Goal: Use online tool/utility: Utilize a website feature to perform a specific function

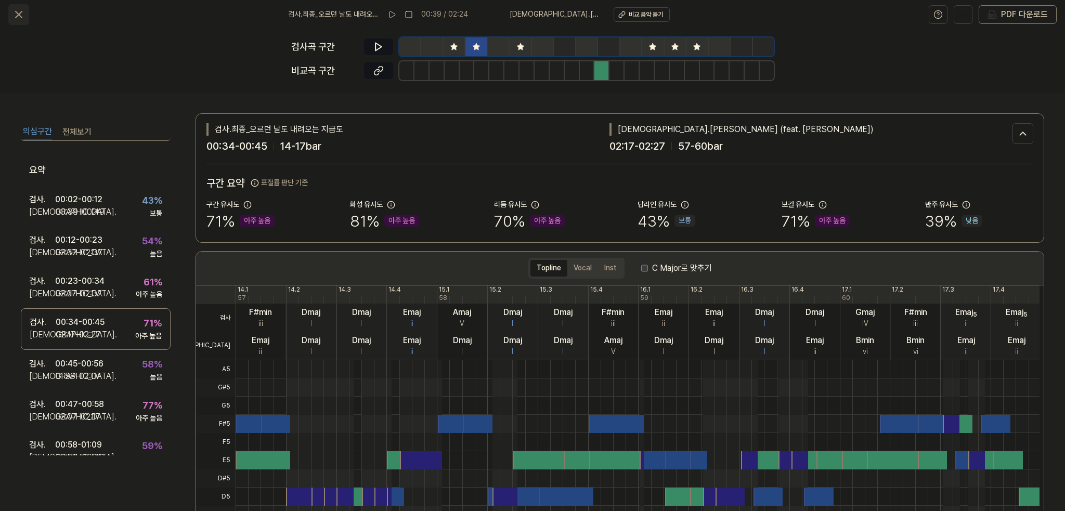
click at [12, 10] on button at bounding box center [18, 14] width 21 height 21
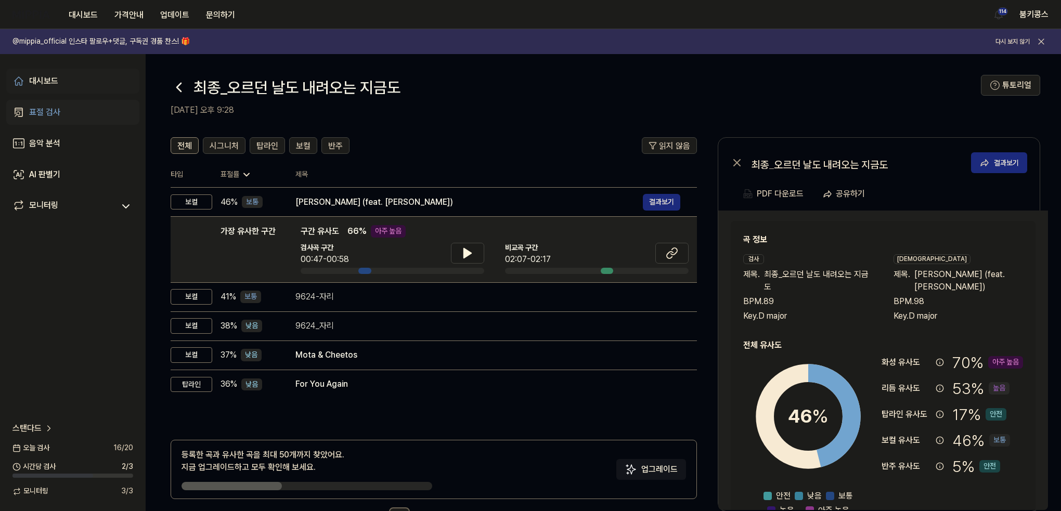
click at [70, 76] on link "대시보드" at bounding box center [72, 81] width 133 height 25
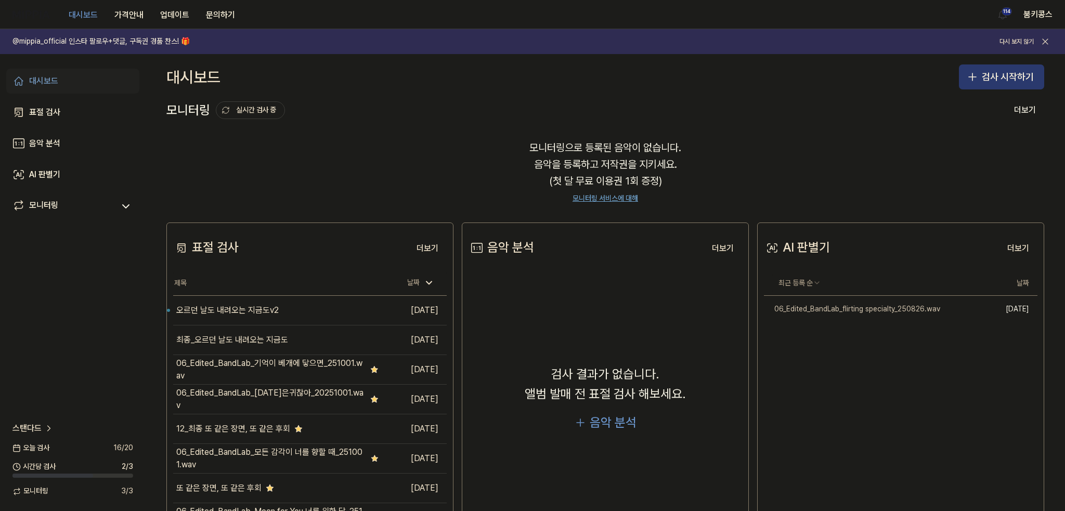
click at [1011, 80] on button "검사 시작하기" at bounding box center [1001, 76] width 85 height 25
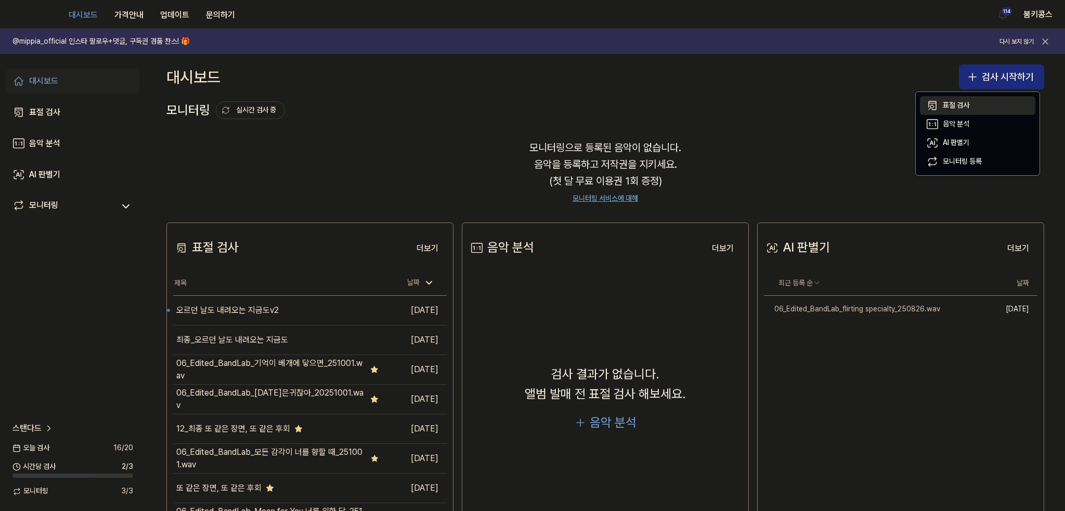
click at [981, 102] on button "표절 검사" at bounding box center [977, 105] width 115 height 19
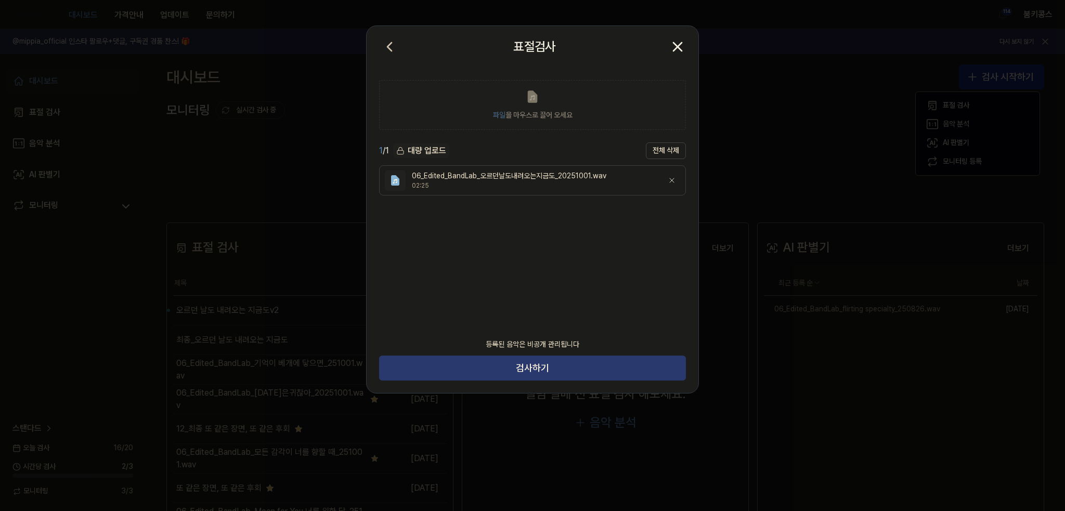
click at [543, 368] on button "검사하기" at bounding box center [532, 368] width 307 height 25
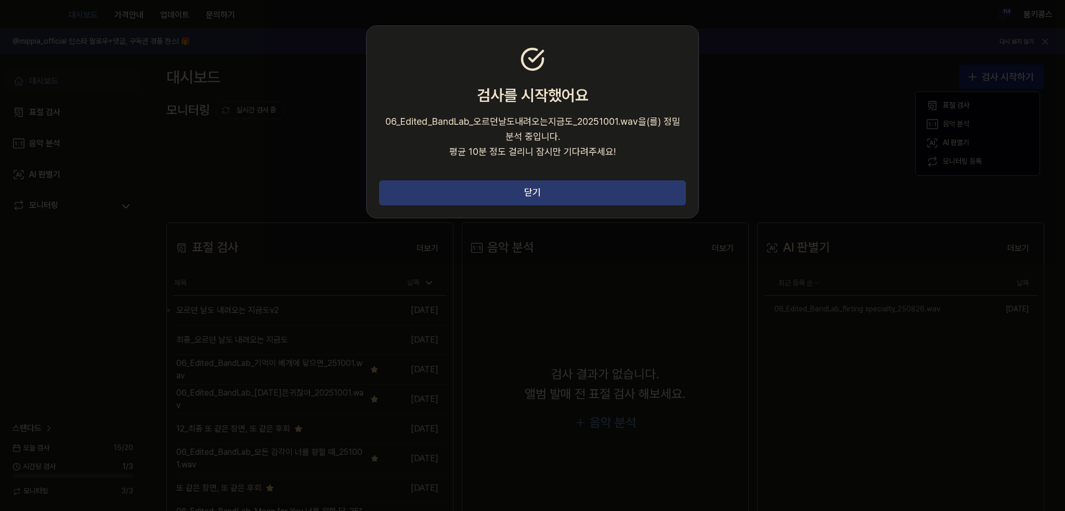
click at [605, 192] on button "닫기" at bounding box center [532, 192] width 307 height 25
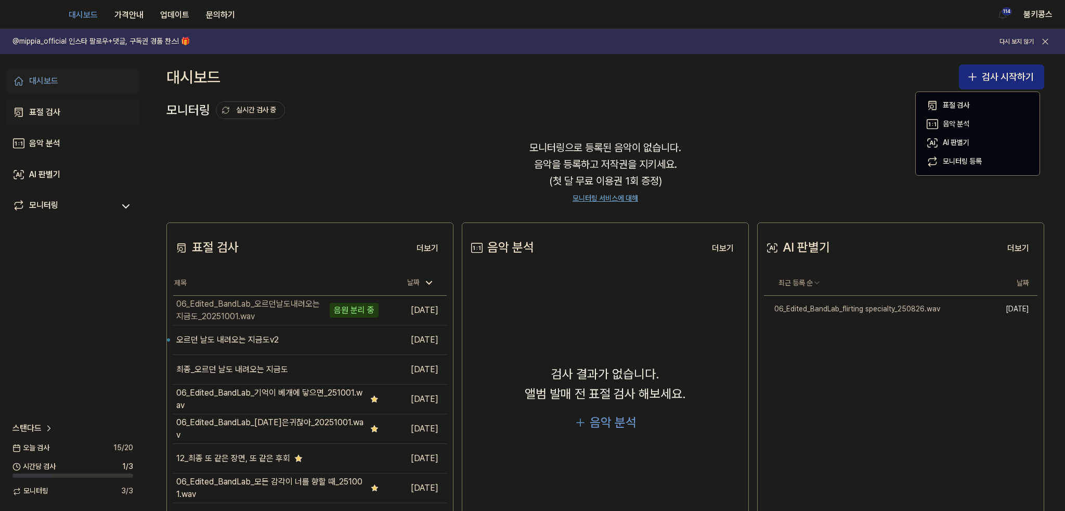
click at [56, 111] on div "표절 검사" at bounding box center [44, 112] width 31 height 12
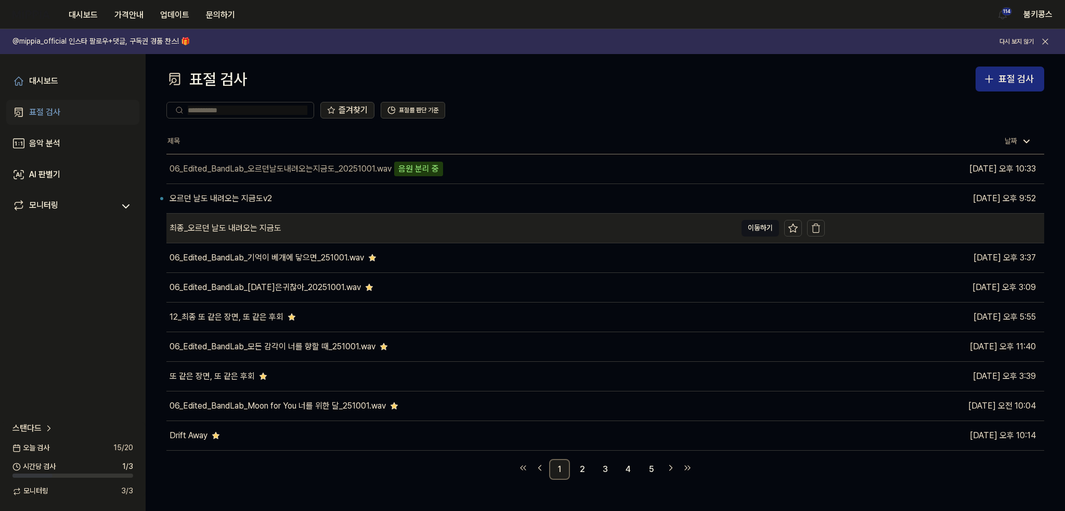
click at [277, 235] on div "최종_오르던 날도 내려오는 지금도" at bounding box center [451, 228] width 570 height 29
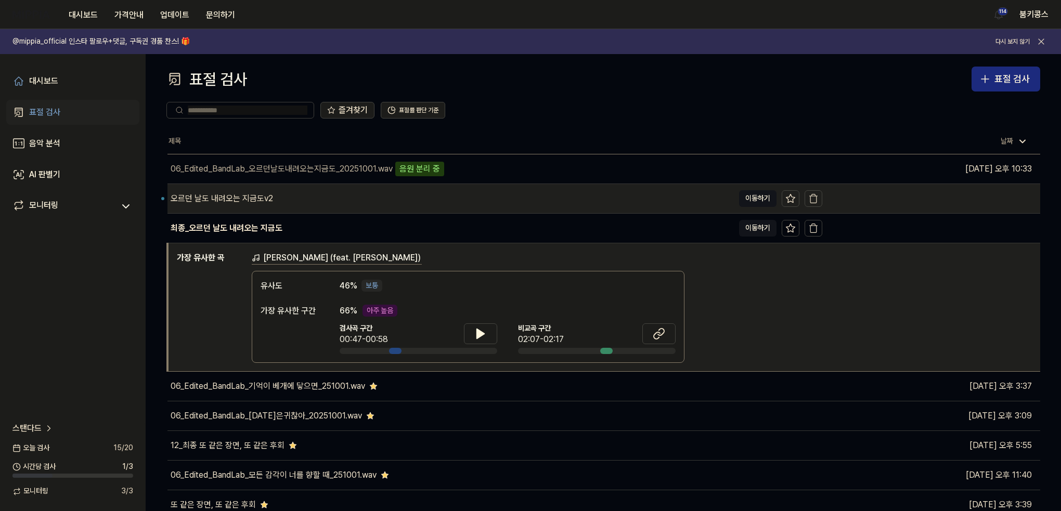
click at [277, 205] on div "오르던 날도 내려오는 지금도v2" at bounding box center [450, 198] width 566 height 29
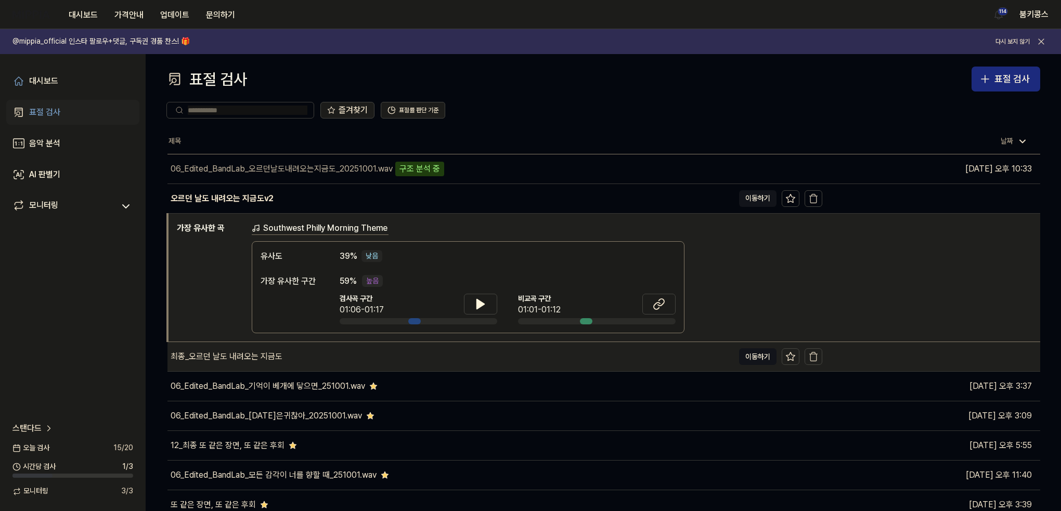
click at [354, 368] on div "최종_오르던 날도 내려오는 지금도" at bounding box center [450, 356] width 566 height 29
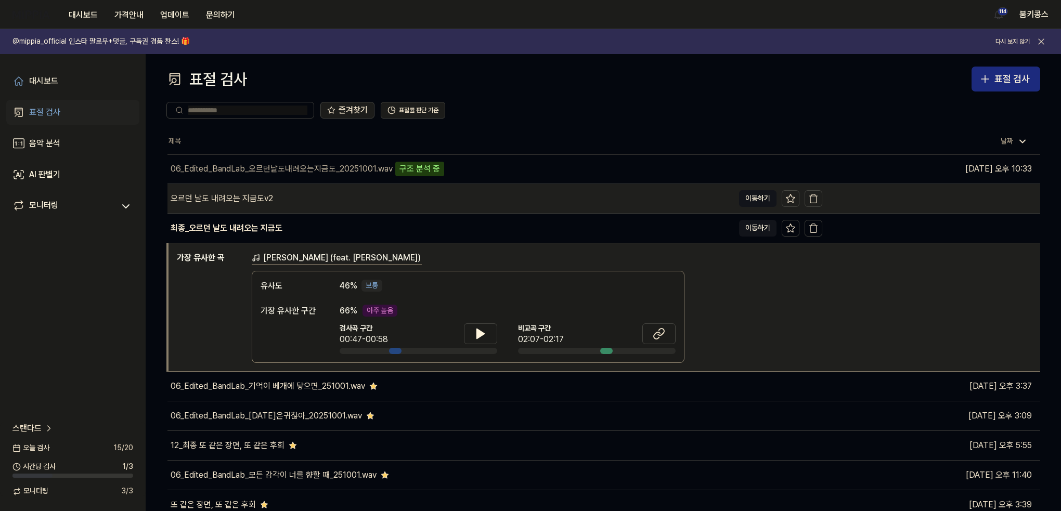
click at [409, 191] on div "오르던 날도 내려오는 지금도v2" at bounding box center [450, 198] width 566 height 29
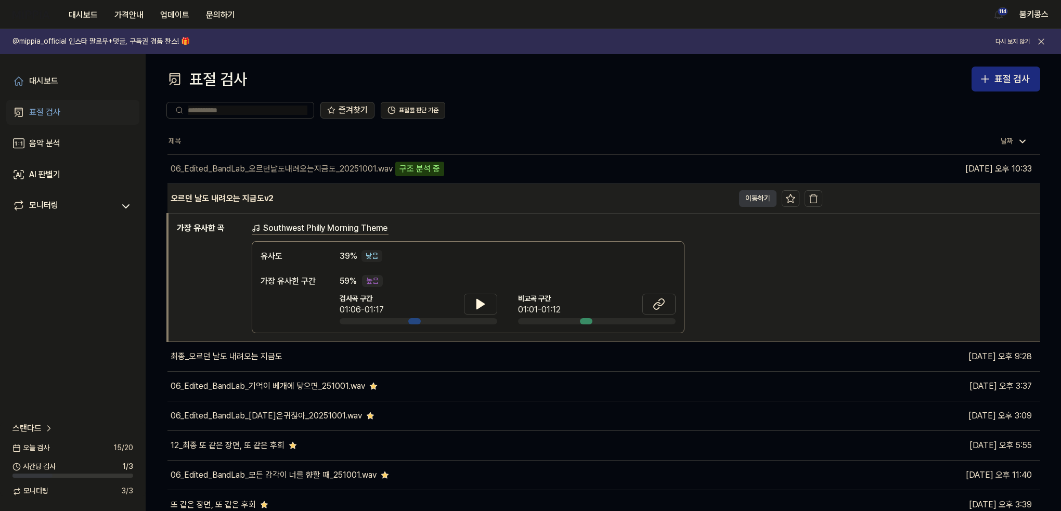
click at [751, 195] on button "이동하기" at bounding box center [757, 198] width 37 height 17
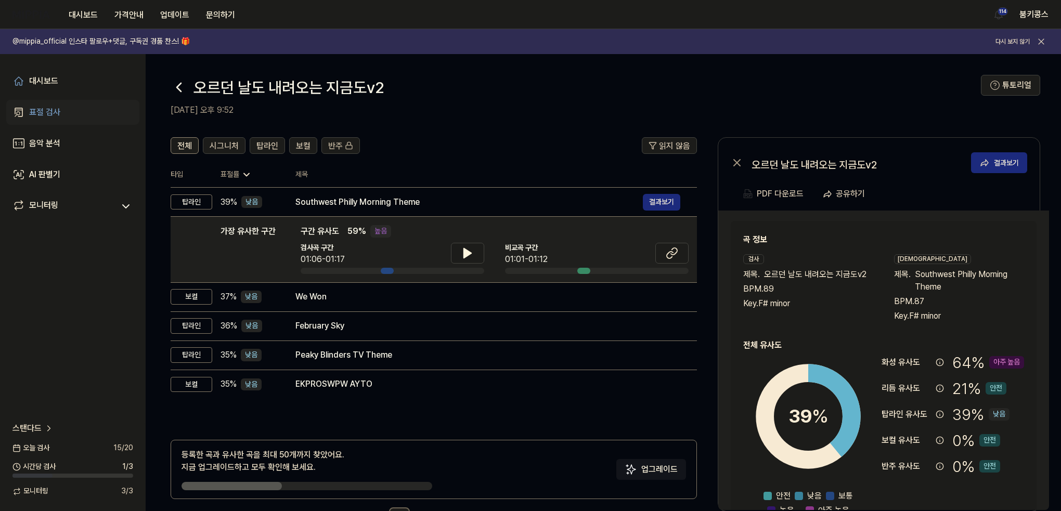
click at [176, 83] on icon at bounding box center [179, 87] width 17 height 17
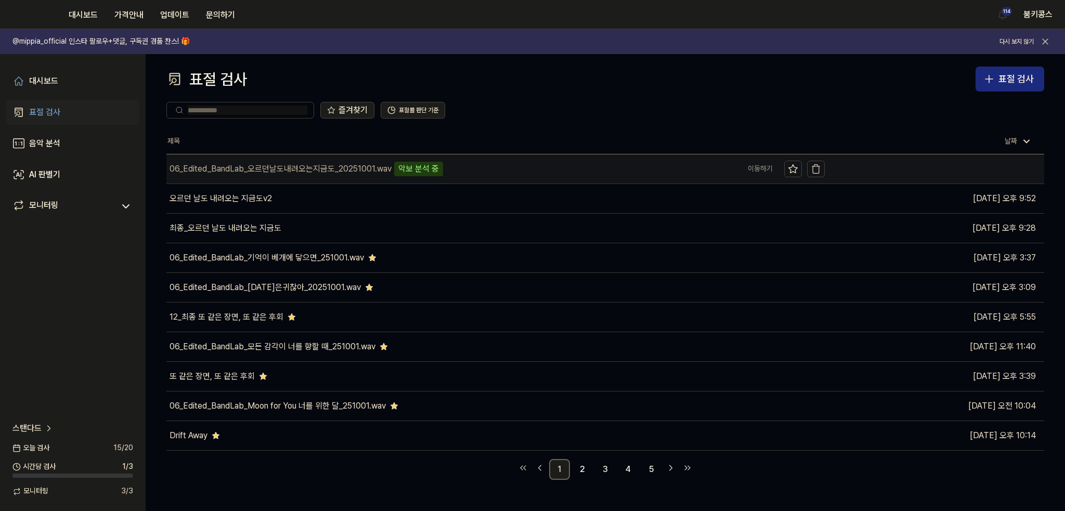
click at [314, 171] on div "06_Edited_BandLab_오르던날도내려오는지금도_20251001.wav" at bounding box center [281, 169] width 222 height 12
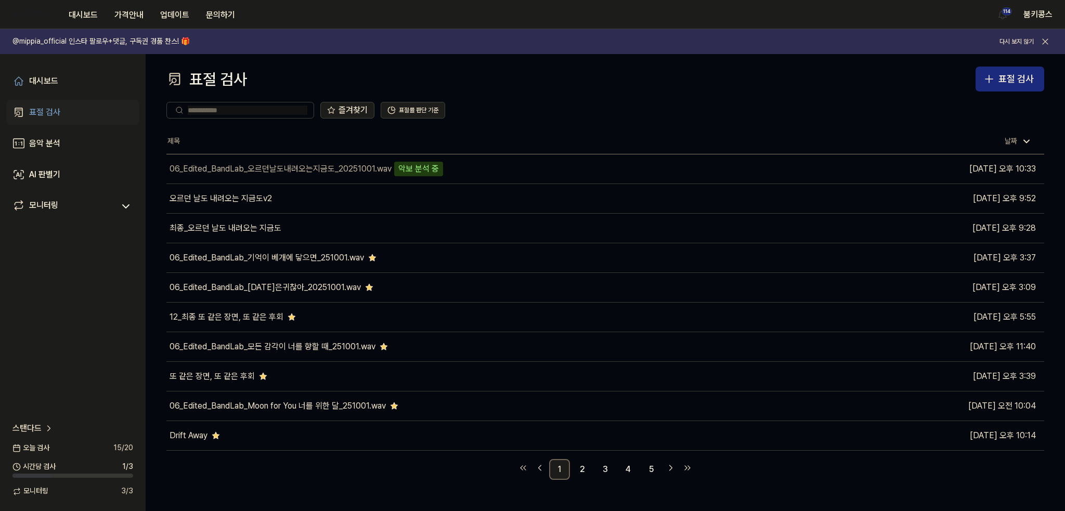
click at [728, 86] on div "표절 검사 표절 검사" at bounding box center [605, 79] width 878 height 25
click at [45, 118] on div "표절 검사" at bounding box center [44, 112] width 31 height 12
click at [1022, 69] on button "표절 검사" at bounding box center [1009, 79] width 69 height 25
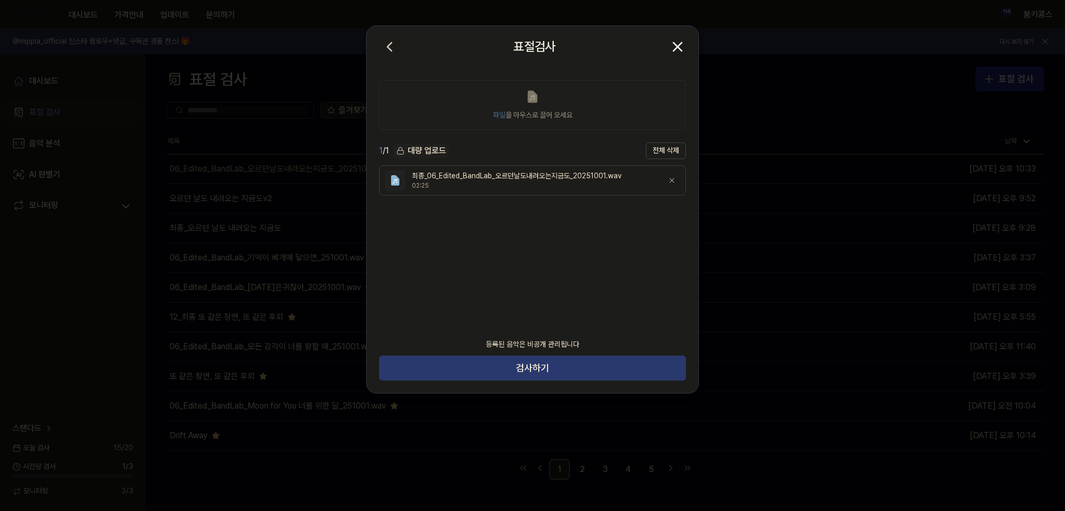
click at [532, 378] on button "검사하기" at bounding box center [532, 368] width 307 height 25
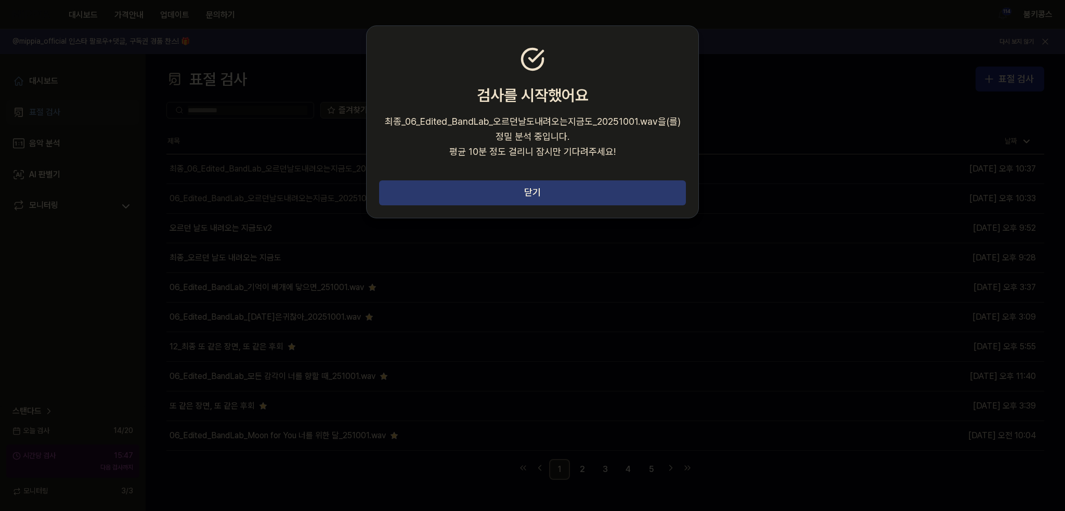
click at [435, 189] on button "닫기" at bounding box center [532, 192] width 307 height 25
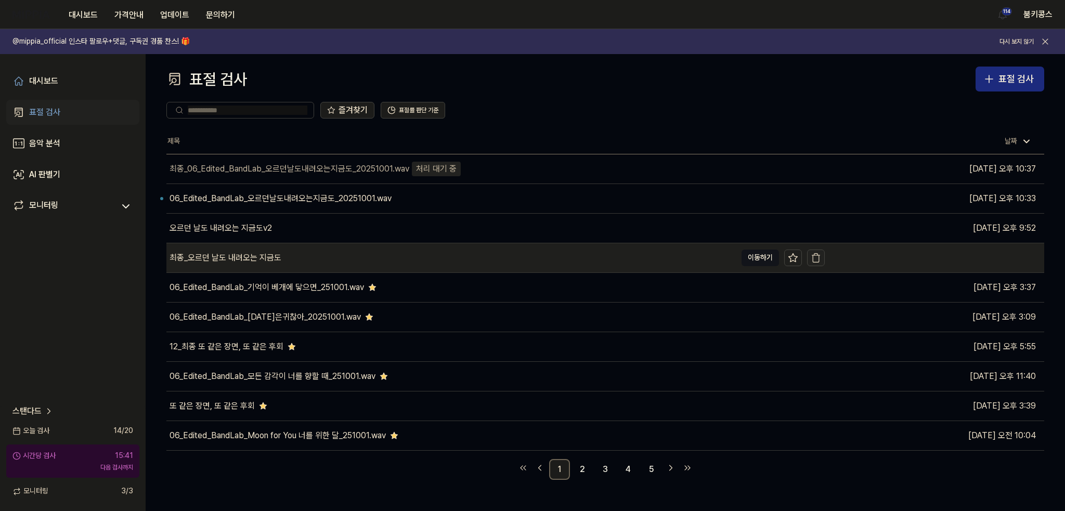
click at [819, 254] on icon "button" at bounding box center [816, 258] width 10 height 10
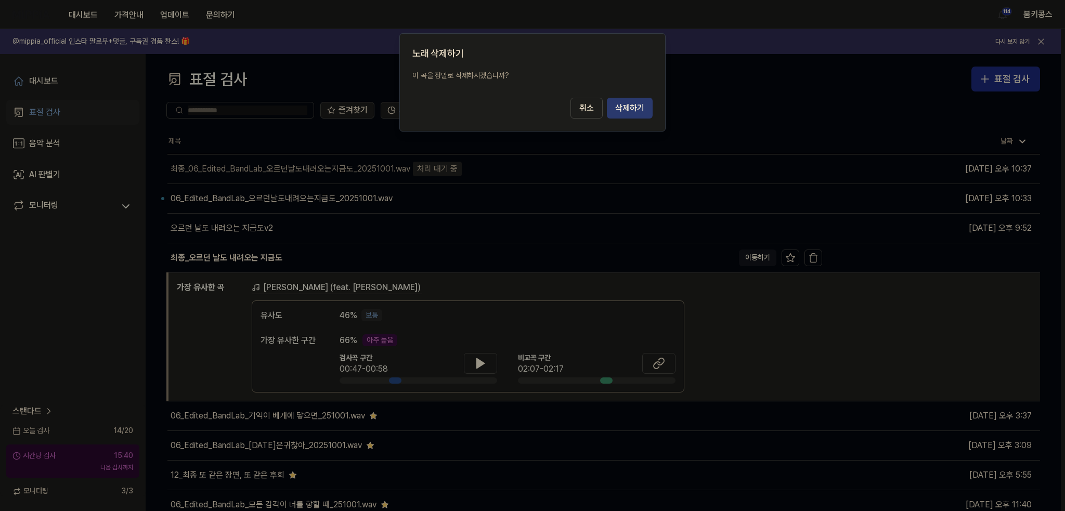
click at [635, 103] on button "삭제하기" at bounding box center [630, 108] width 46 height 21
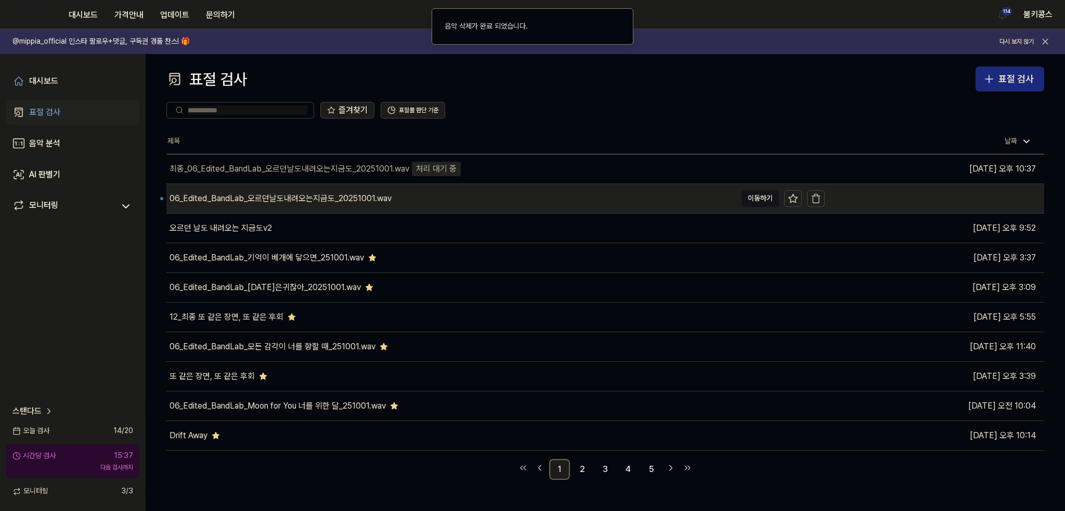
click at [419, 201] on div "06_Edited_BandLab_오르던날도내려오는지금도_20251001.wav" at bounding box center [451, 198] width 570 height 29
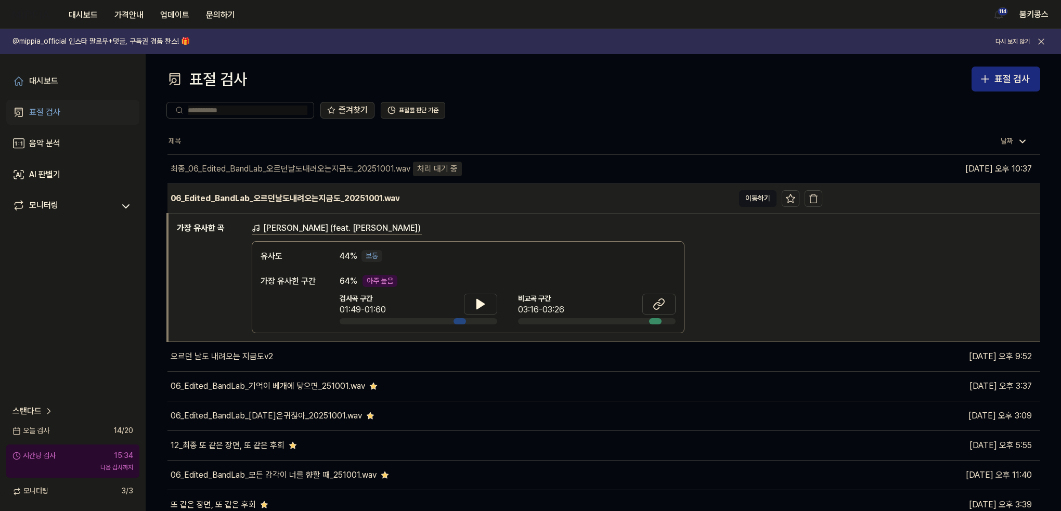
click at [458, 205] on div "06_Edited_BandLab_오르던날도내려오는지금도_20251001.wav" at bounding box center [450, 198] width 566 height 29
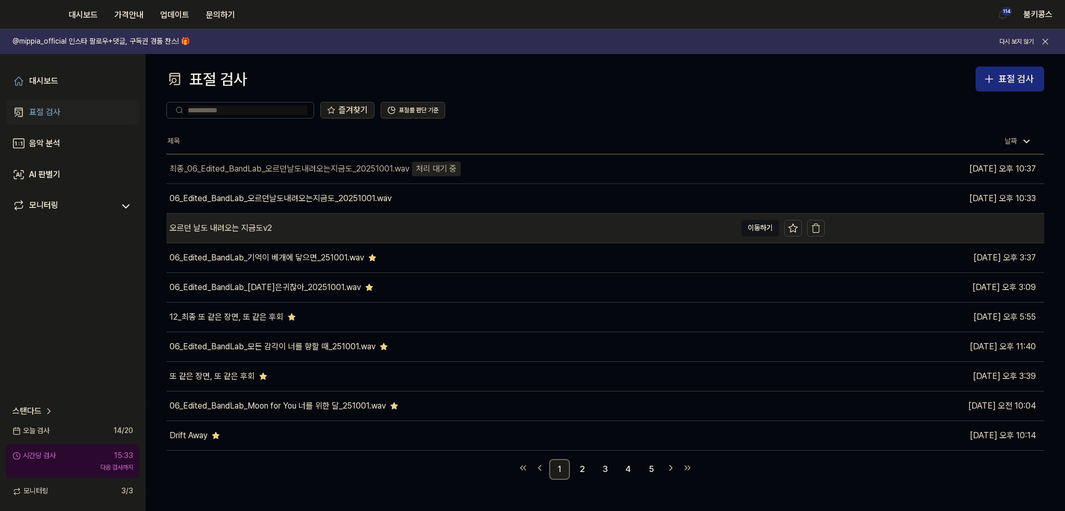
click at [380, 233] on div "오르던 날도 내려오는 지금도v2" at bounding box center [451, 228] width 570 height 29
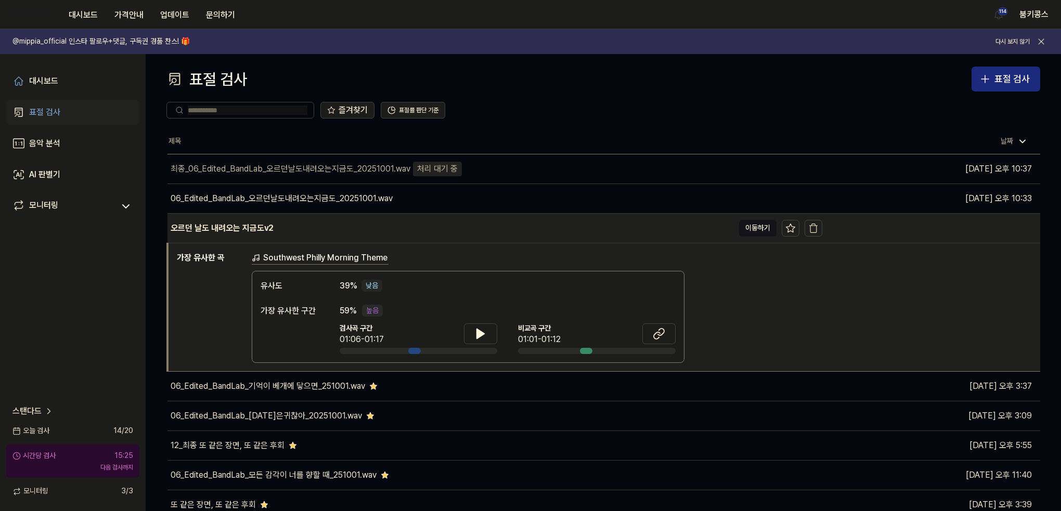
click at [432, 231] on div "오르던 날도 내려오는 지금도v2" at bounding box center [450, 228] width 566 height 29
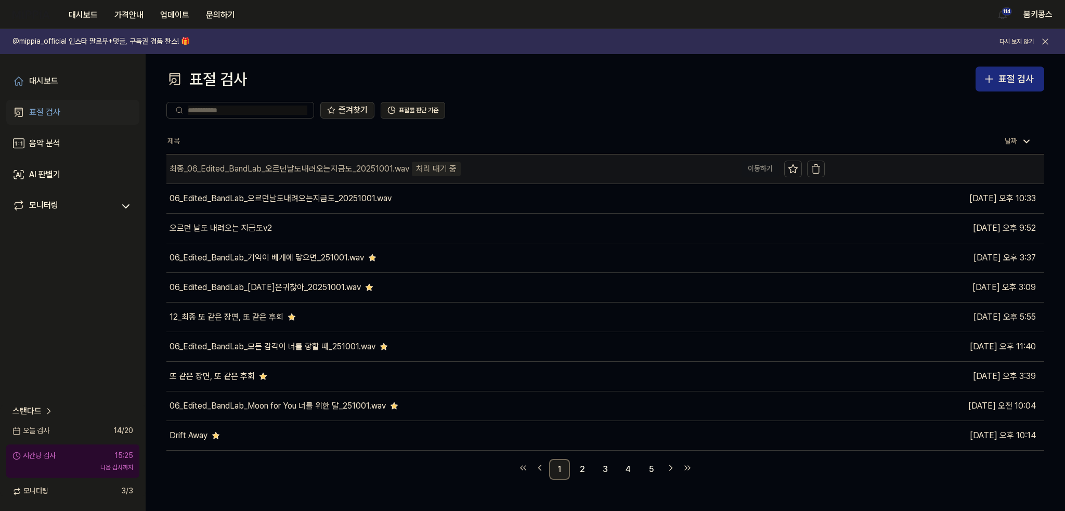
click at [400, 172] on div "최종_06_Edited_BandLab_오르던날도내려오는지금도_20251001.wav" at bounding box center [290, 169] width 240 height 12
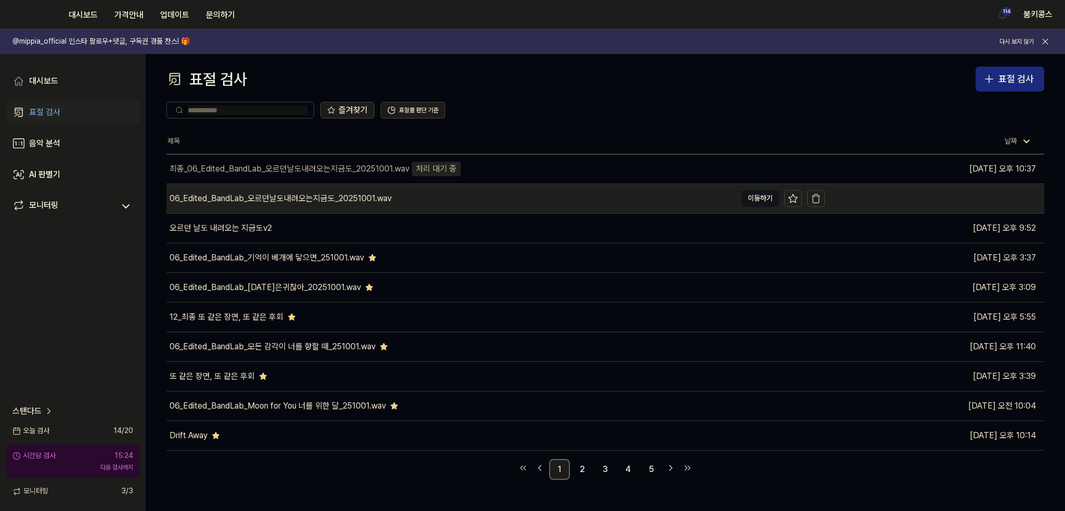
click at [403, 201] on div "06_Edited_BandLab_오르던날도내려오는지금도_20251001.wav" at bounding box center [451, 198] width 570 height 29
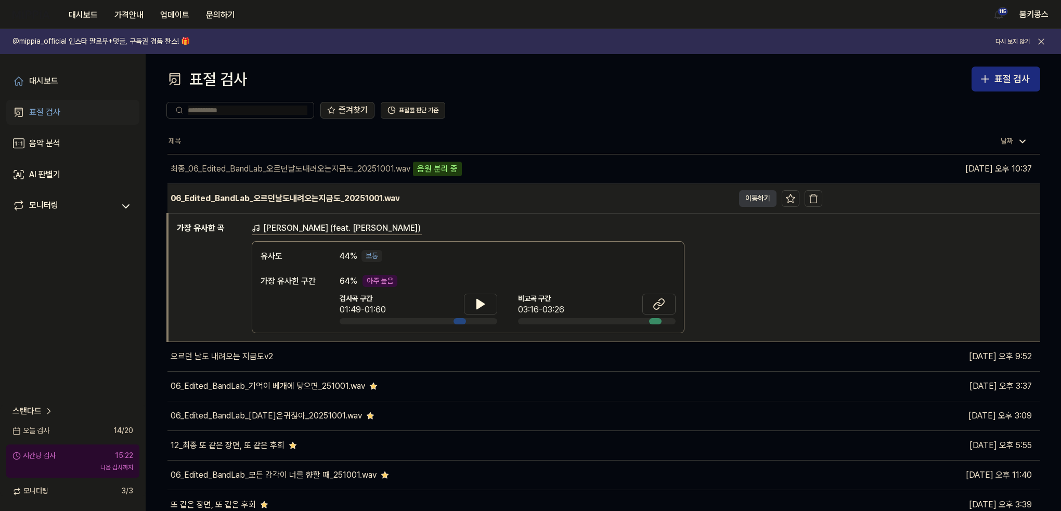
click at [750, 203] on button "이동하기" at bounding box center [757, 198] width 37 height 17
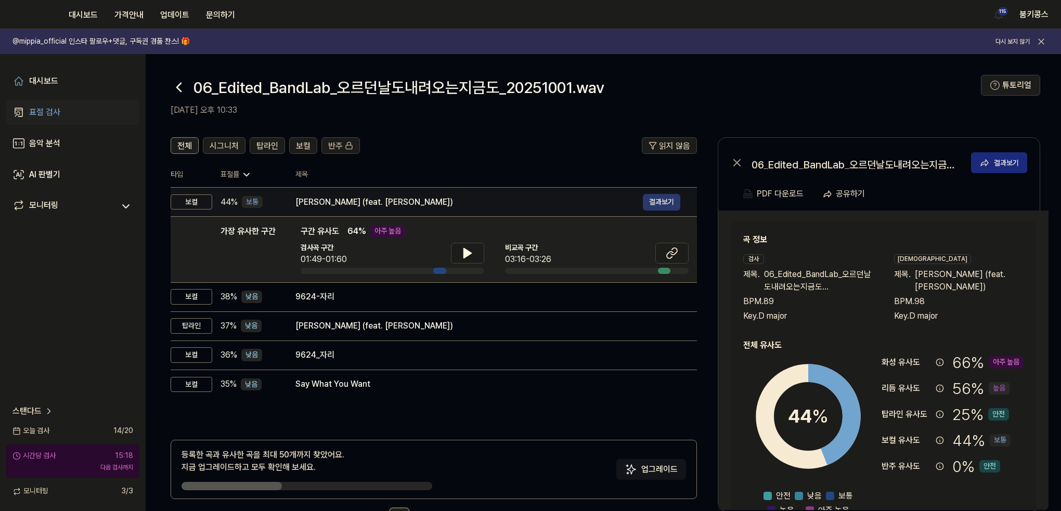
click at [666, 204] on button "결과보기" at bounding box center [661, 202] width 37 height 17
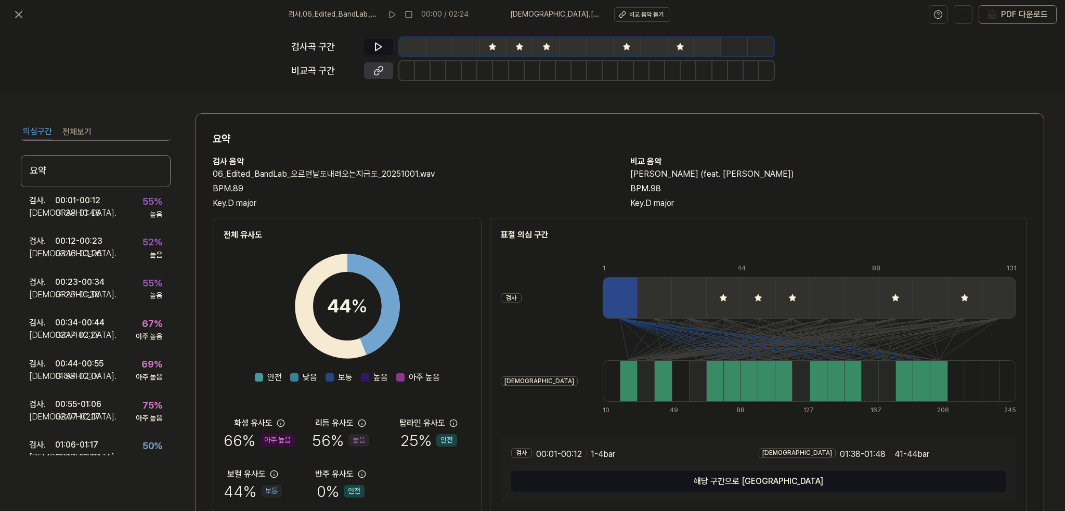
click at [370, 73] on button at bounding box center [378, 70] width 29 height 17
click at [79, 219] on div "검사 . 00:01 - 00:12 비교 . 01:38 - 01:48 55 % 높음" at bounding box center [96, 207] width 150 height 41
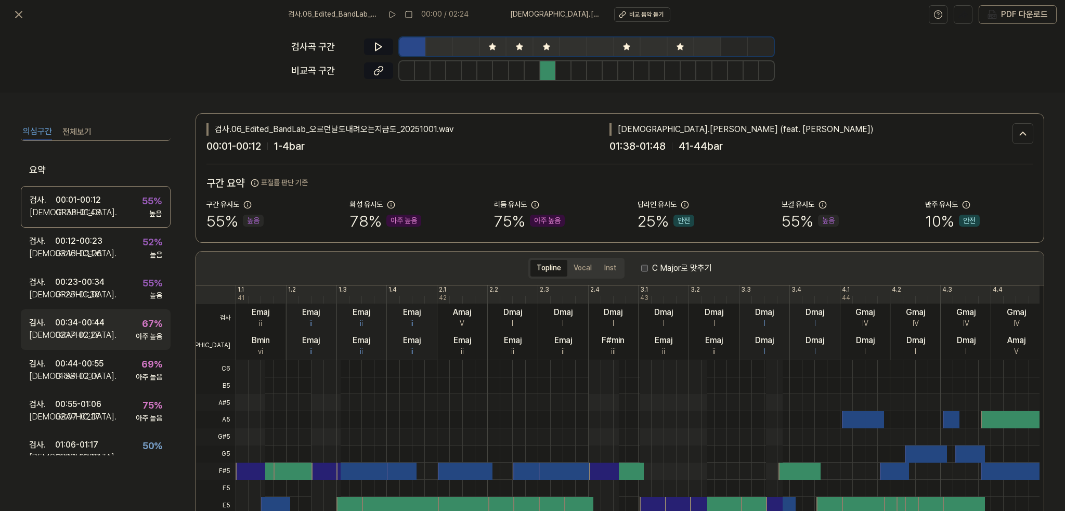
click at [94, 338] on div "02:17 - 02:27" at bounding box center [77, 335] width 45 height 12
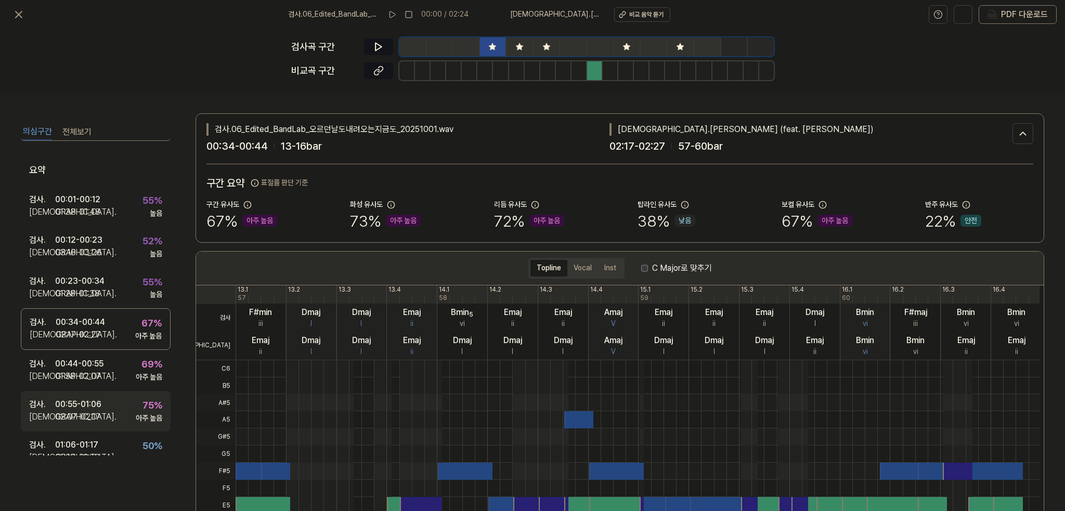
click at [96, 401] on div "00:55 - 01:06" at bounding box center [78, 404] width 46 height 12
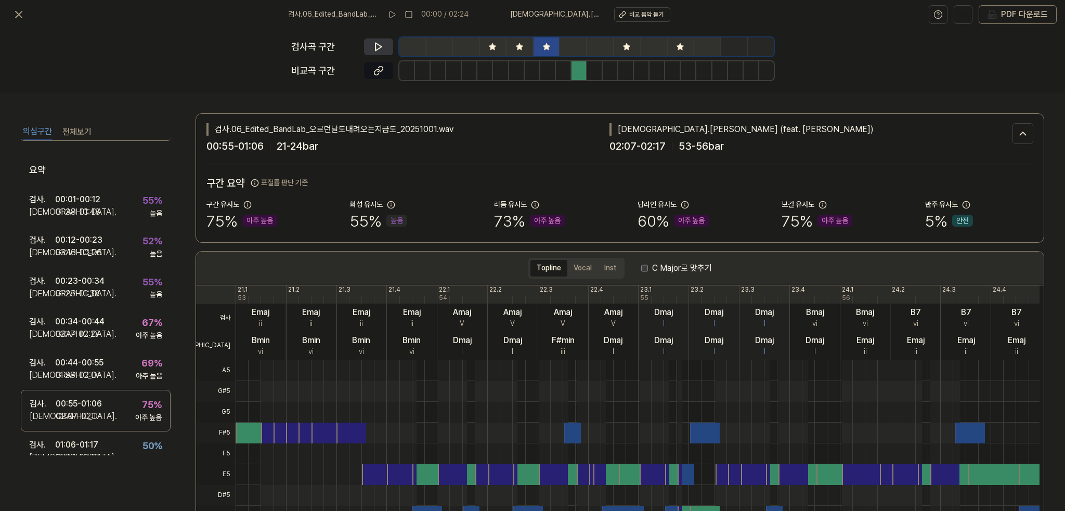
click at [372, 49] on button at bounding box center [378, 46] width 29 height 17
click at [375, 73] on icon at bounding box center [378, 71] width 10 height 10
click at [22, 13] on icon at bounding box center [18, 14] width 12 height 12
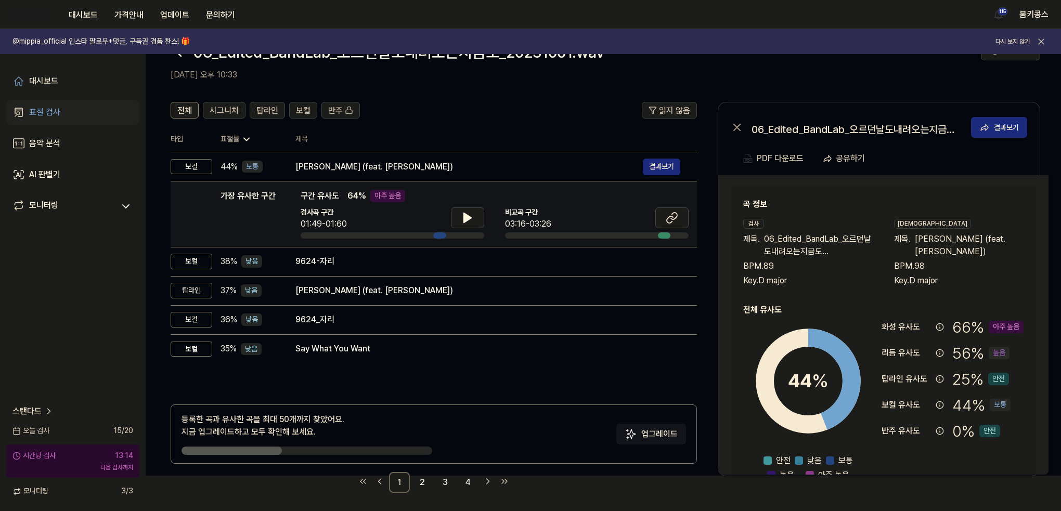
scroll to position [37, 0]
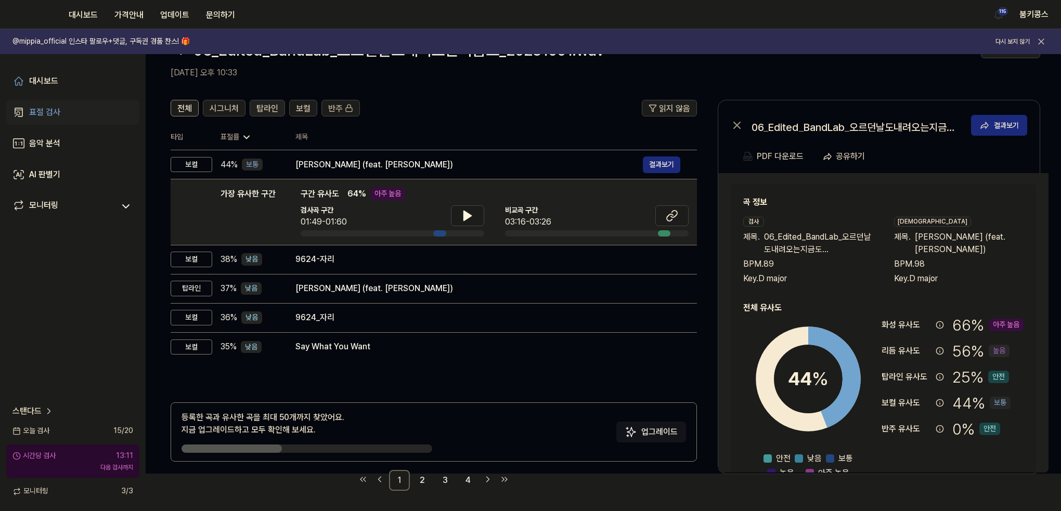
click at [278, 108] on button "탑라인" at bounding box center [267, 108] width 35 height 17
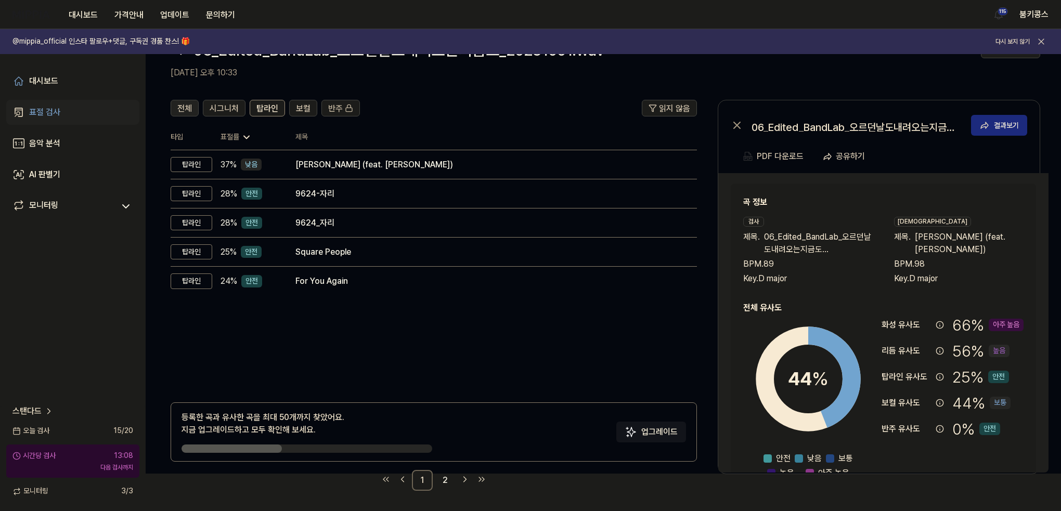
click at [184, 103] on span "전체" at bounding box center [184, 108] width 15 height 12
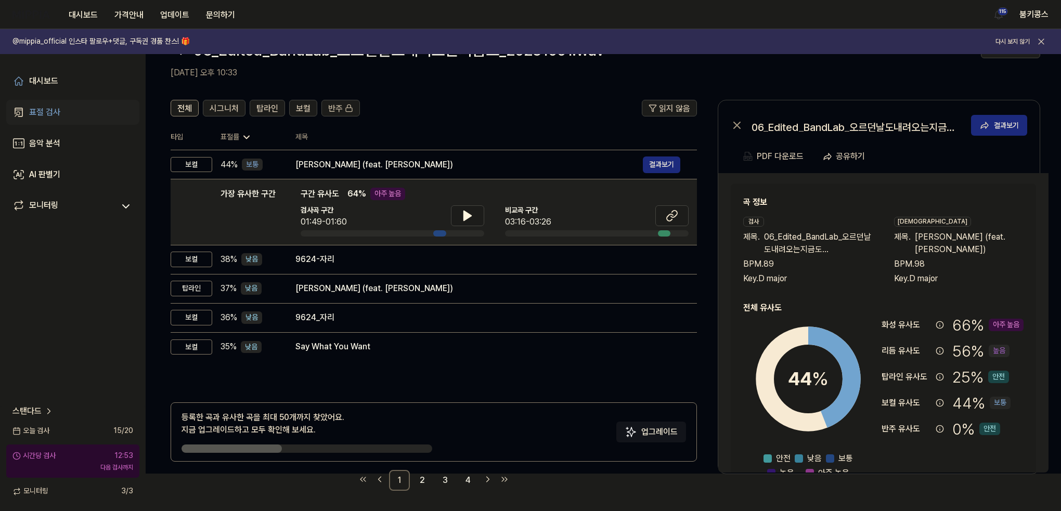
click at [129, 326] on div "대시보드 표절 검사 음악 분석 AI 판별기 모니터링 스탠다드 [DATE] 검사 15 / 20 시간당 검사 12:53 다음 검사까지 모니터링 3…" at bounding box center [73, 282] width 146 height 457
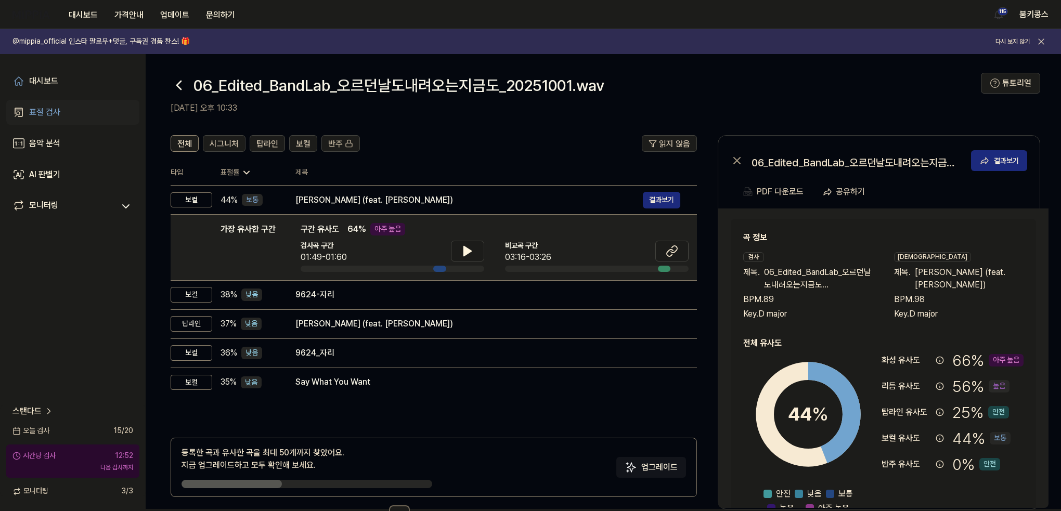
scroll to position [0, 0]
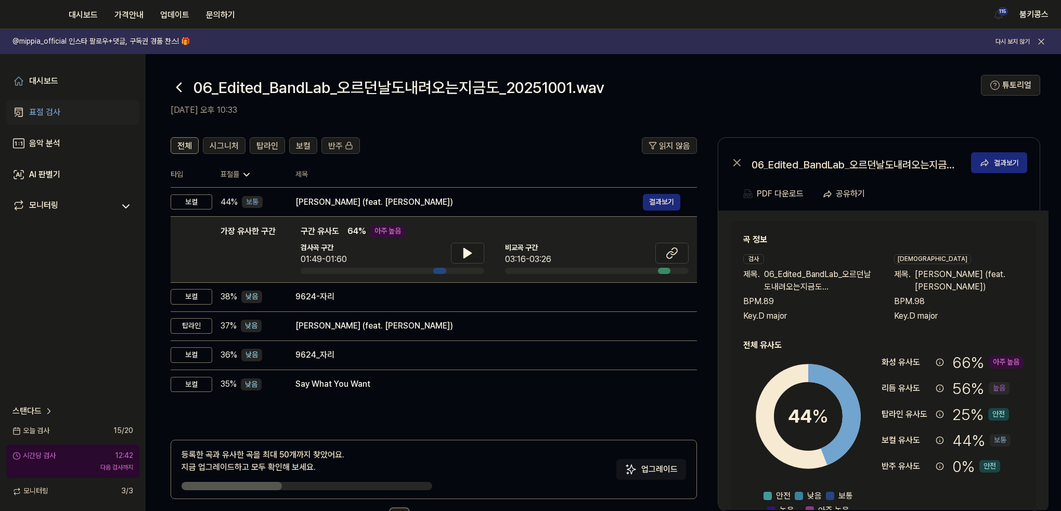
click at [175, 81] on icon at bounding box center [179, 87] width 17 height 17
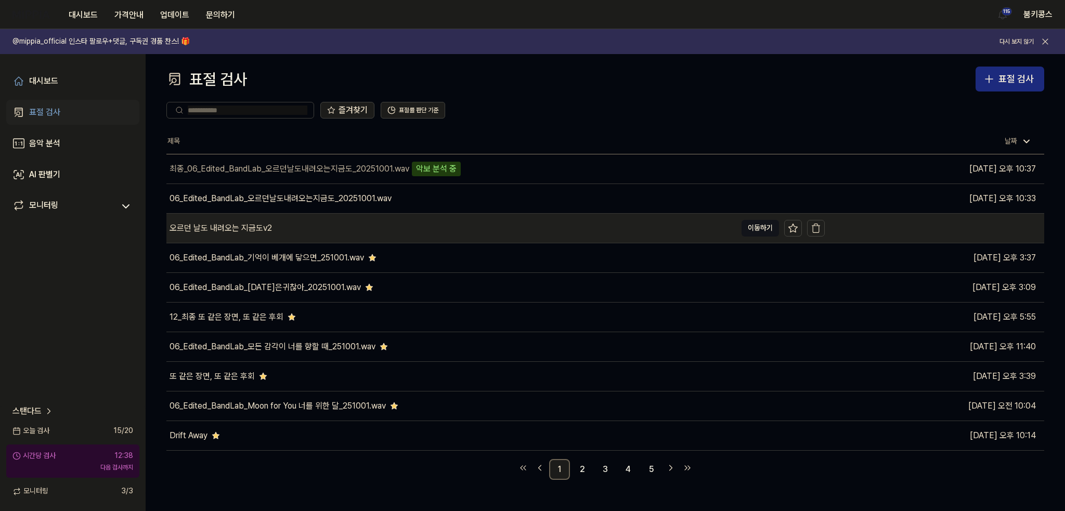
click at [338, 231] on div "오르던 날도 내려오는 지금도v2" at bounding box center [451, 228] width 570 height 29
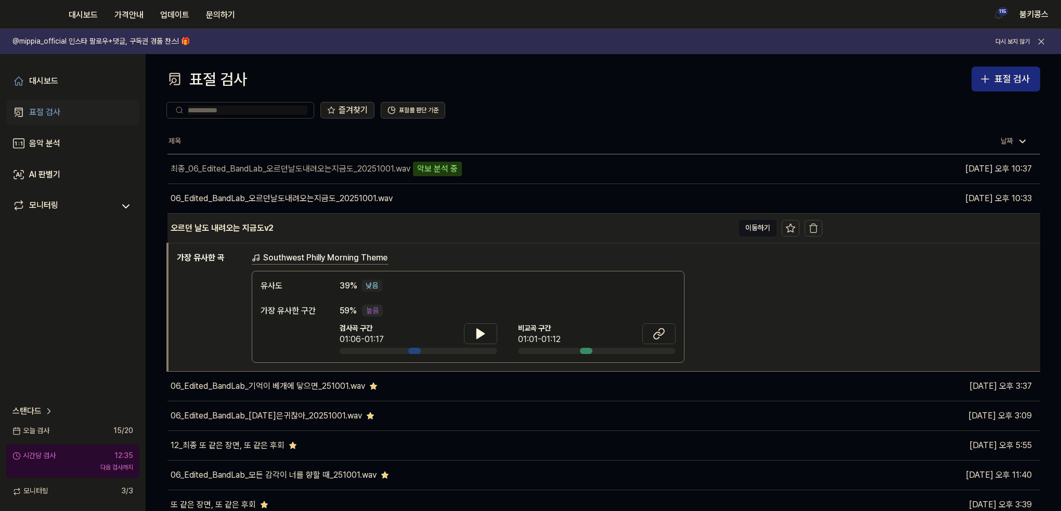
click at [341, 228] on div "오르던 날도 내려오는 지금도v2" at bounding box center [450, 228] width 566 height 29
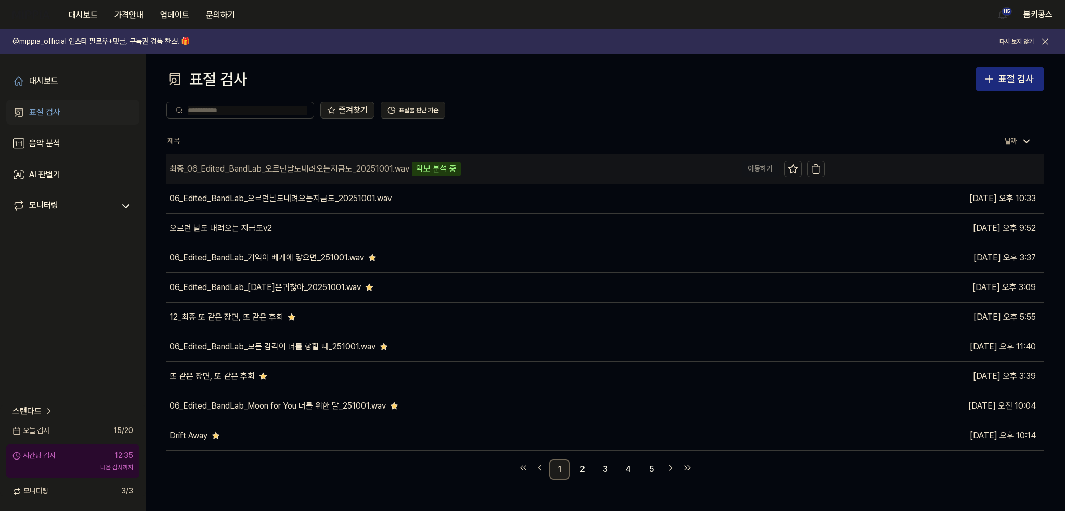
click at [347, 172] on div "최종_06_Edited_BandLab_오르던날도내려오는지금도_20251001.wav" at bounding box center [290, 169] width 240 height 12
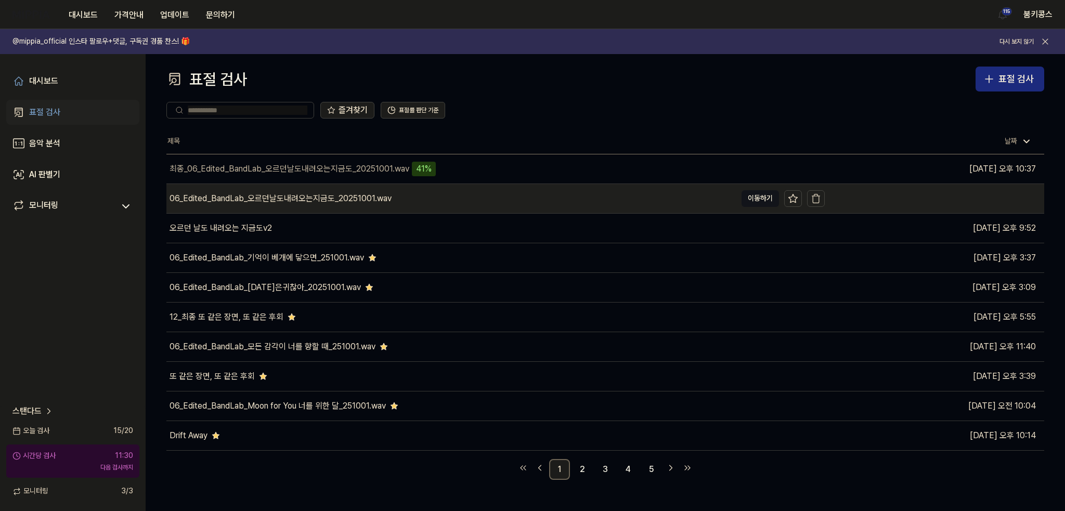
click at [385, 194] on div "06_Edited_BandLab_오르던날도내려오는지금도_20251001.wav" at bounding box center [281, 198] width 222 height 12
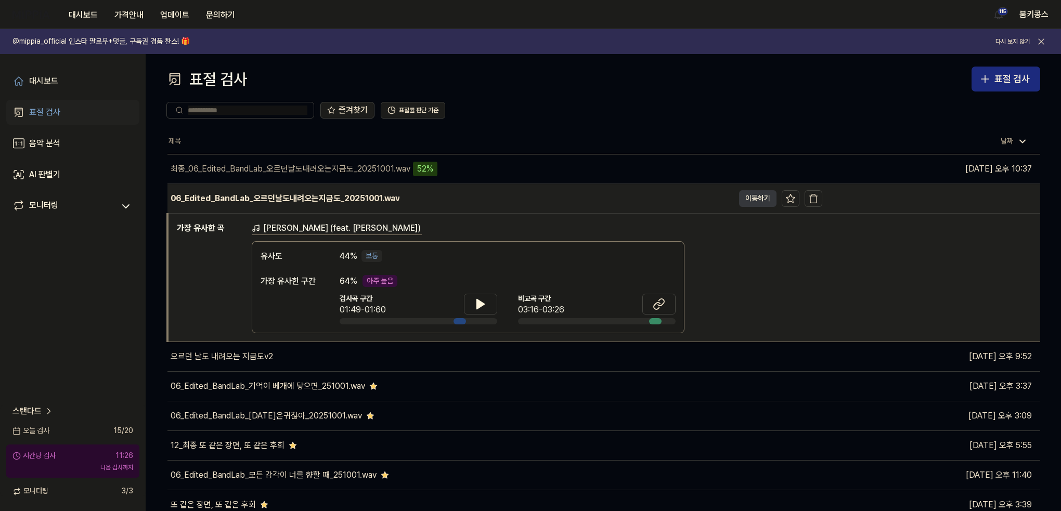
click at [755, 200] on button "이동하기" at bounding box center [757, 198] width 37 height 17
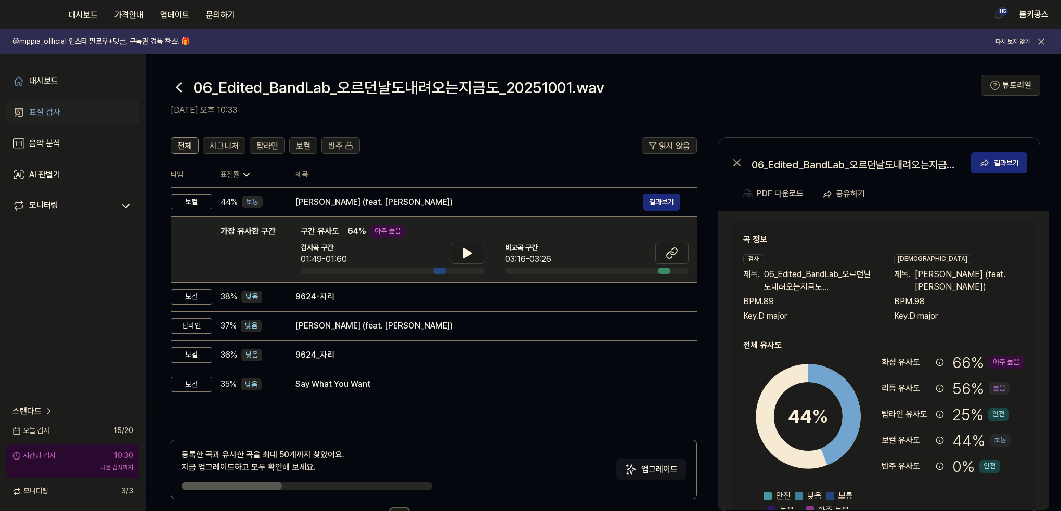
click at [181, 90] on icon at bounding box center [179, 87] width 17 height 17
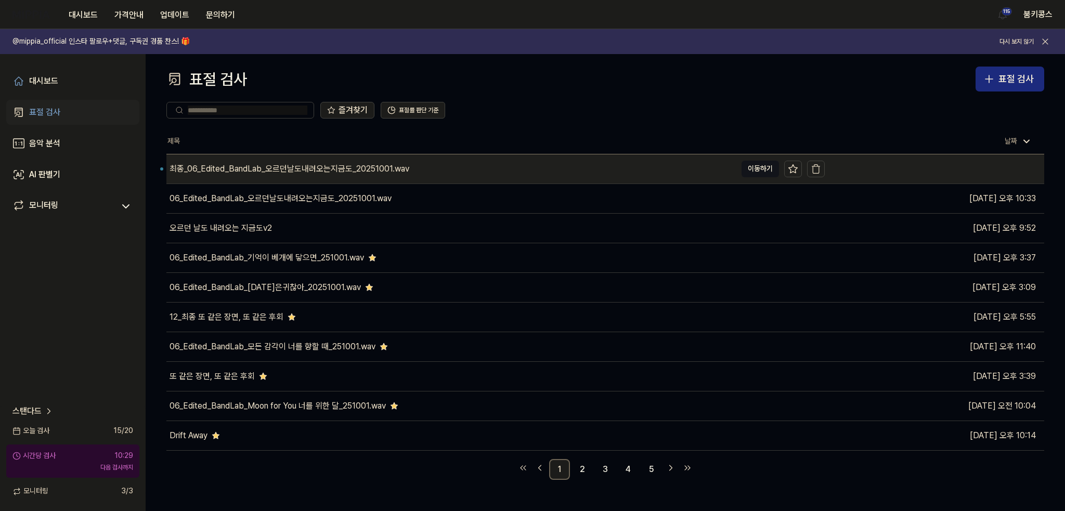
click at [291, 172] on div "최종_06_Edited_BandLab_오르던날도내려오는지금도_20251001.wav" at bounding box center [290, 169] width 240 height 12
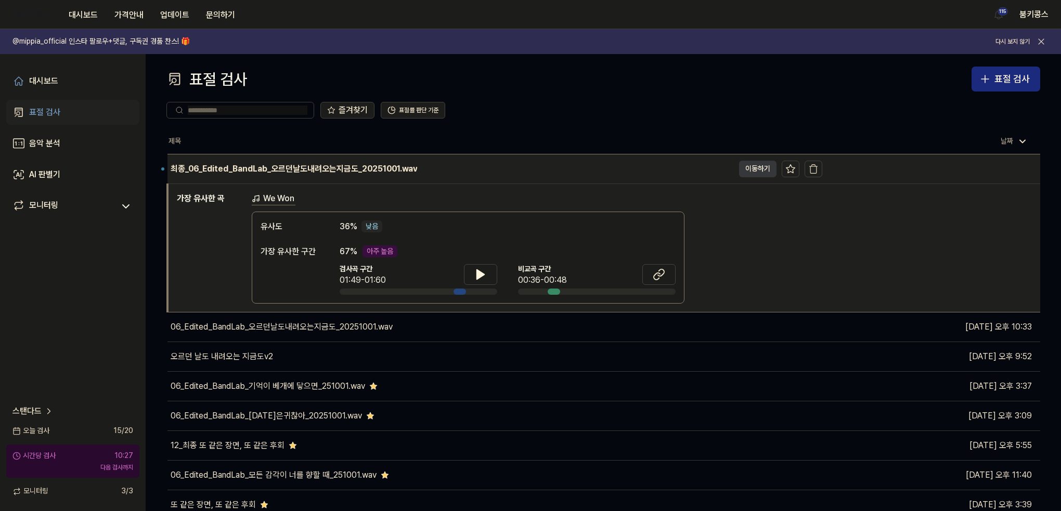
click at [757, 168] on button "이동하기" at bounding box center [757, 169] width 37 height 17
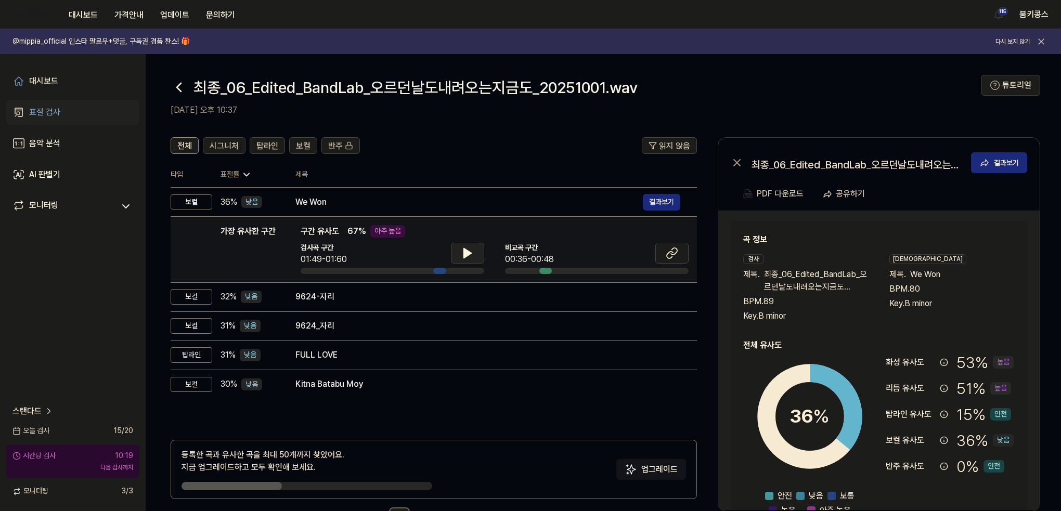
click at [477, 255] on button at bounding box center [467, 253] width 33 height 21
drag, startPoint x: 477, startPoint y: 255, endPoint x: 474, endPoint y: 275, distance: 20.1
click at [477, 255] on button at bounding box center [467, 253] width 33 height 21
